Goal: Task Accomplishment & Management: Manage account settings

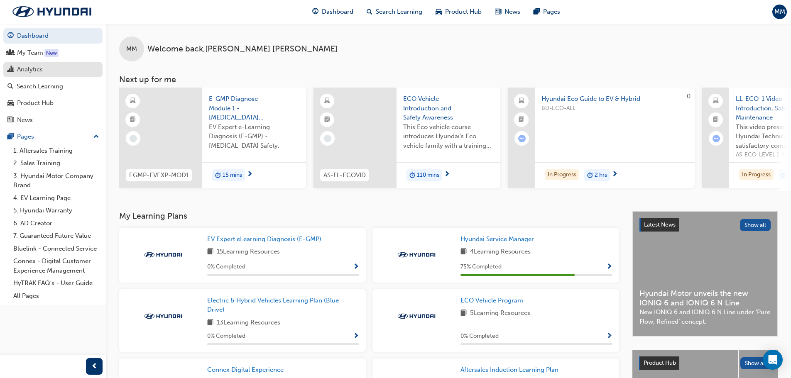
click at [35, 67] on div "Analytics" at bounding box center [30, 70] width 26 height 10
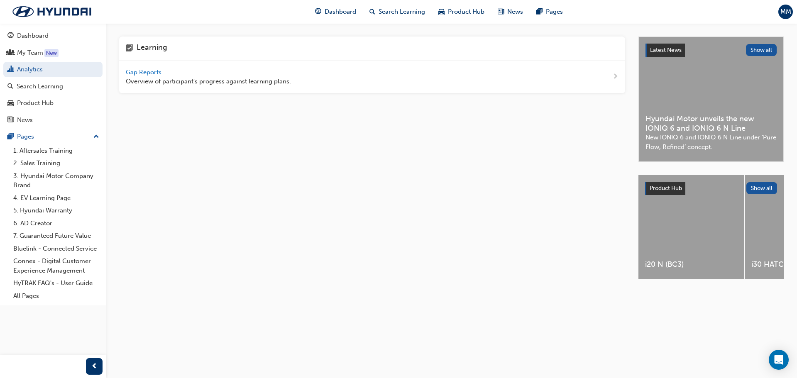
click at [145, 72] on span "Gap Reports" at bounding box center [144, 72] width 37 height 7
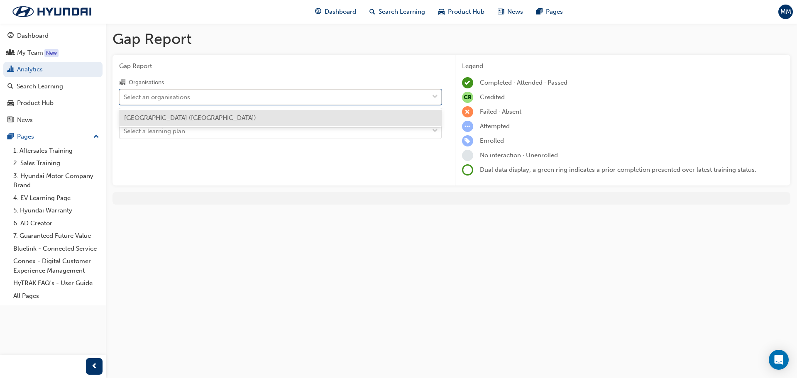
click at [261, 102] on div "Select an organisations" at bounding box center [274, 97] width 309 height 15
click at [125, 100] on input "Organisations option [GEOGRAPHIC_DATA] Hyundai ([GEOGRAPHIC_DATA]) focused, 1 o…" at bounding box center [124, 96] width 1 height 7
click at [231, 120] on div "[GEOGRAPHIC_DATA] ([GEOGRAPHIC_DATA])" at bounding box center [280, 118] width 323 height 16
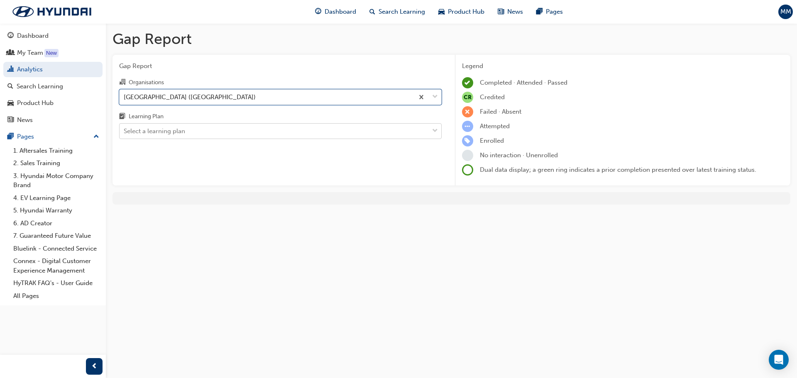
click at [209, 131] on div "Select a learning plan" at bounding box center [274, 131] width 309 height 15
click at [125, 131] on input "Learning Plan Select a learning plan" at bounding box center [124, 131] width 1 height 7
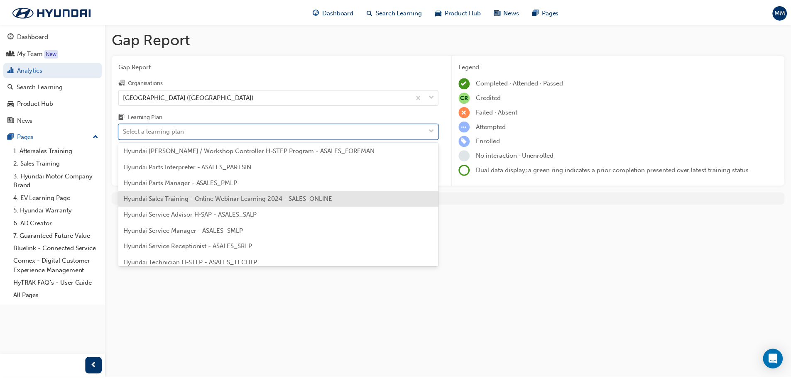
scroll to position [208, 0]
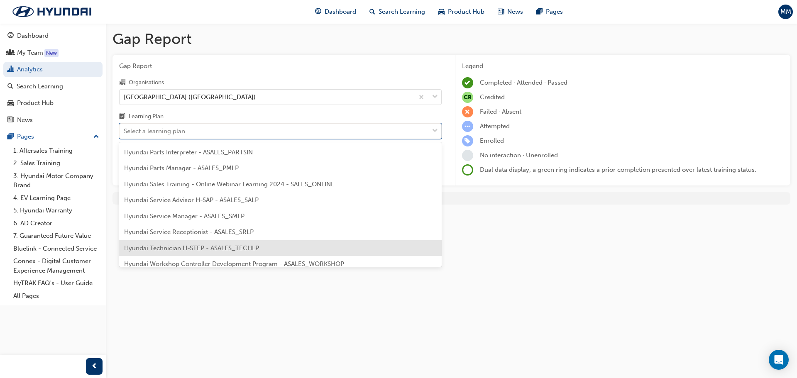
click at [262, 253] on div "Hyundai Technician H-STEP - ASALES_TECHLP" at bounding box center [280, 248] width 323 height 16
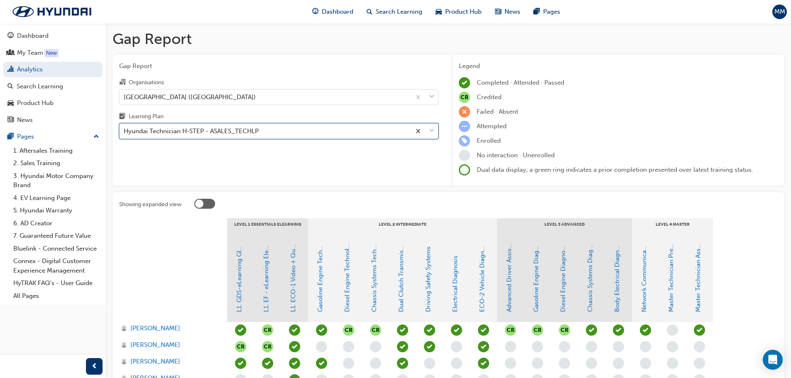
click at [219, 130] on div "Hyundai Technician H-STEP - ASALES_TECHLP" at bounding box center [191, 132] width 135 height 10
click at [125, 130] on input "Learning Plan option Hyundai Technician H-STEP - ASALES_TECHLP, selected. 0 res…" at bounding box center [124, 131] width 1 height 7
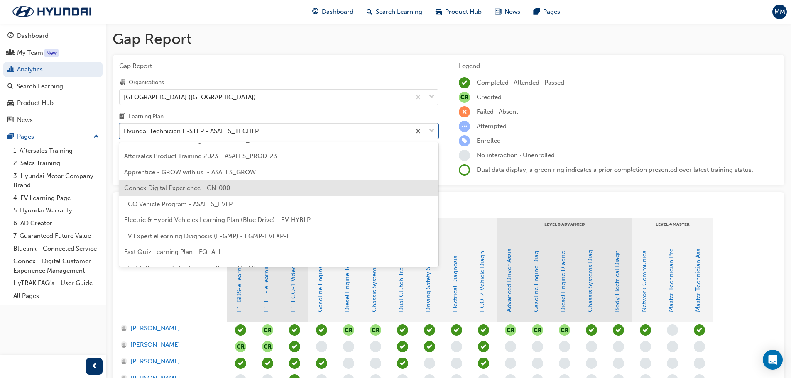
scroll to position [42, 0]
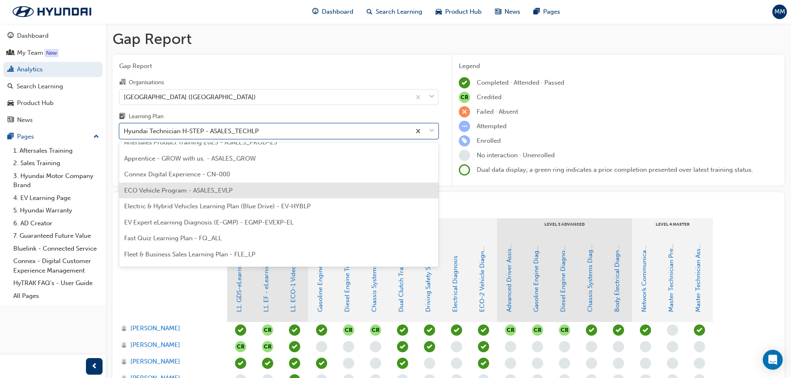
click at [230, 194] on div "ECO Vehicle Program - ASALES_EVLP" at bounding box center [278, 191] width 319 height 16
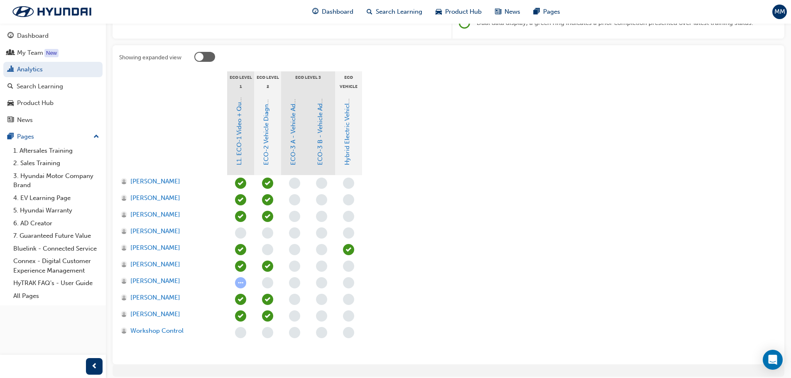
scroll to position [166, 0]
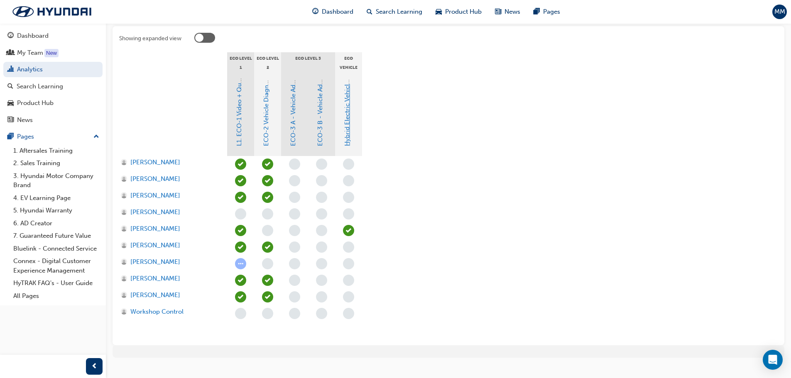
click at [346, 142] on link "Hybrid Electric Vehicle (HEV) Technical Training" at bounding box center [346, 77] width 7 height 137
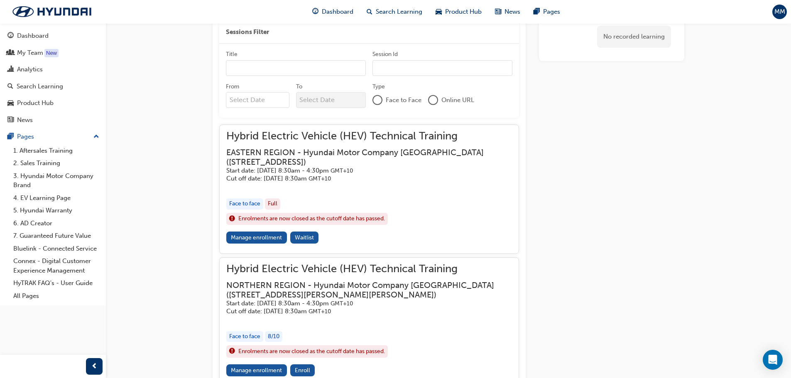
scroll to position [585, 0]
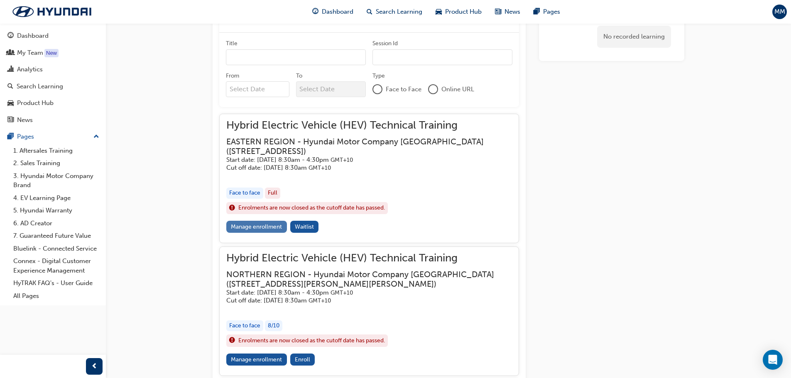
click at [256, 221] on link "Manage enrollment" at bounding box center [256, 227] width 61 height 12
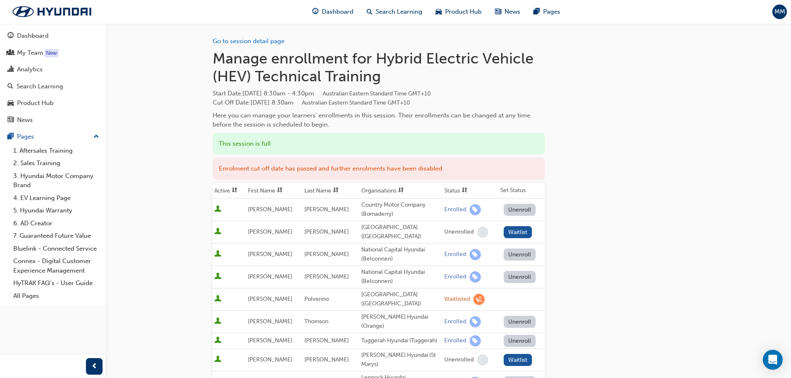
click at [215, 58] on h1 "Manage enrollment for Hybrid Electric Vehicle (HEV) Technical Training" at bounding box center [379, 67] width 332 height 36
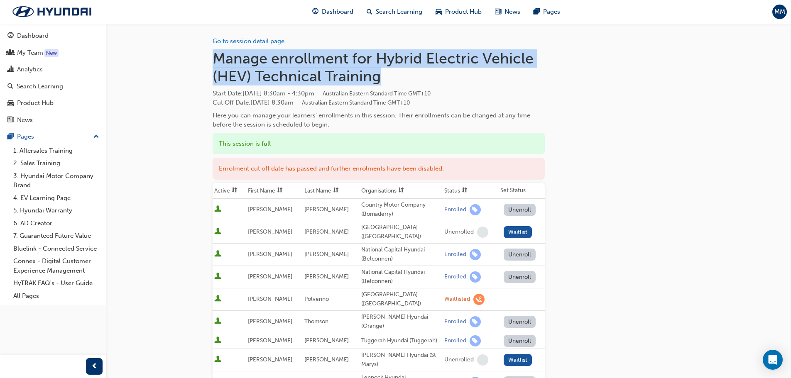
drag, startPoint x: 213, startPoint y: 56, endPoint x: 380, endPoint y: 82, distance: 168.5
click at [380, 82] on h1 "Manage enrollment for Hybrid Electric Vehicle (HEV) Technical Training" at bounding box center [379, 67] width 332 height 36
copy h1 "Manage enrollment for Hybrid Electric Vehicle (HEV) Technical Training"
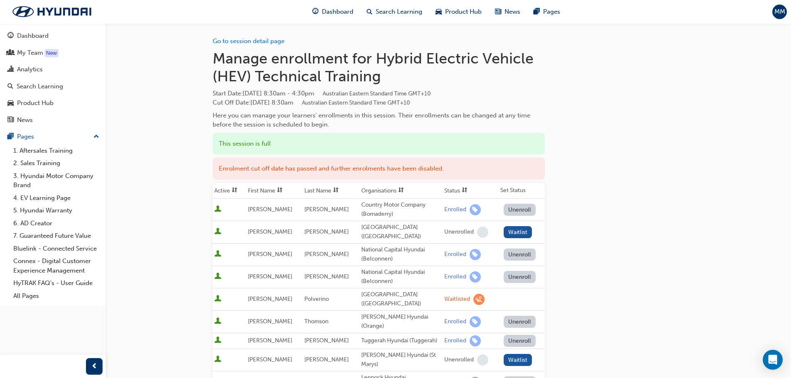
drag, startPoint x: 297, startPoint y: 229, endPoint x: 286, endPoint y: 229, distance: 10.8
click at [297, 229] on td "[PERSON_NAME]" at bounding box center [274, 232] width 56 height 22
click at [513, 231] on button "Waitlist" at bounding box center [518, 232] width 29 height 12
click at [474, 233] on span "learningRecordVerb_WAITLIST-icon" at bounding box center [479, 232] width 11 height 11
click at [560, 241] on div "Go to session detail page Manage enrollment for Hybrid Electric Vehicle (HEV) T…" at bounding box center [449, 312] width 472 height 579
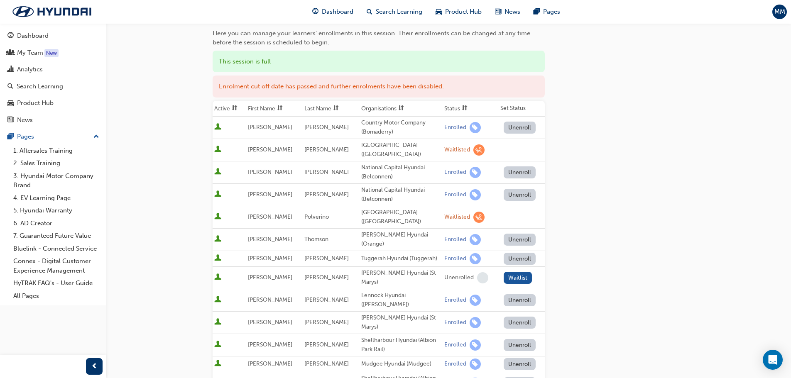
scroll to position [83, 0]
click at [378, 216] on div "[GEOGRAPHIC_DATA] ([GEOGRAPHIC_DATA])" at bounding box center [401, 216] width 80 height 19
click at [378, 211] on div "[GEOGRAPHIC_DATA] ([GEOGRAPHIC_DATA])" at bounding box center [401, 216] width 80 height 19
click at [260, 216] on span "[PERSON_NAME]" at bounding box center [270, 216] width 44 height 7
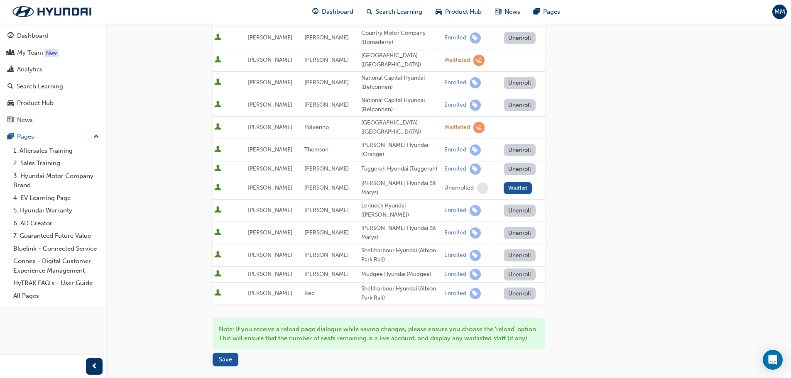
scroll to position [125, 0]
